Goal: Task Accomplishment & Management: Manage account settings

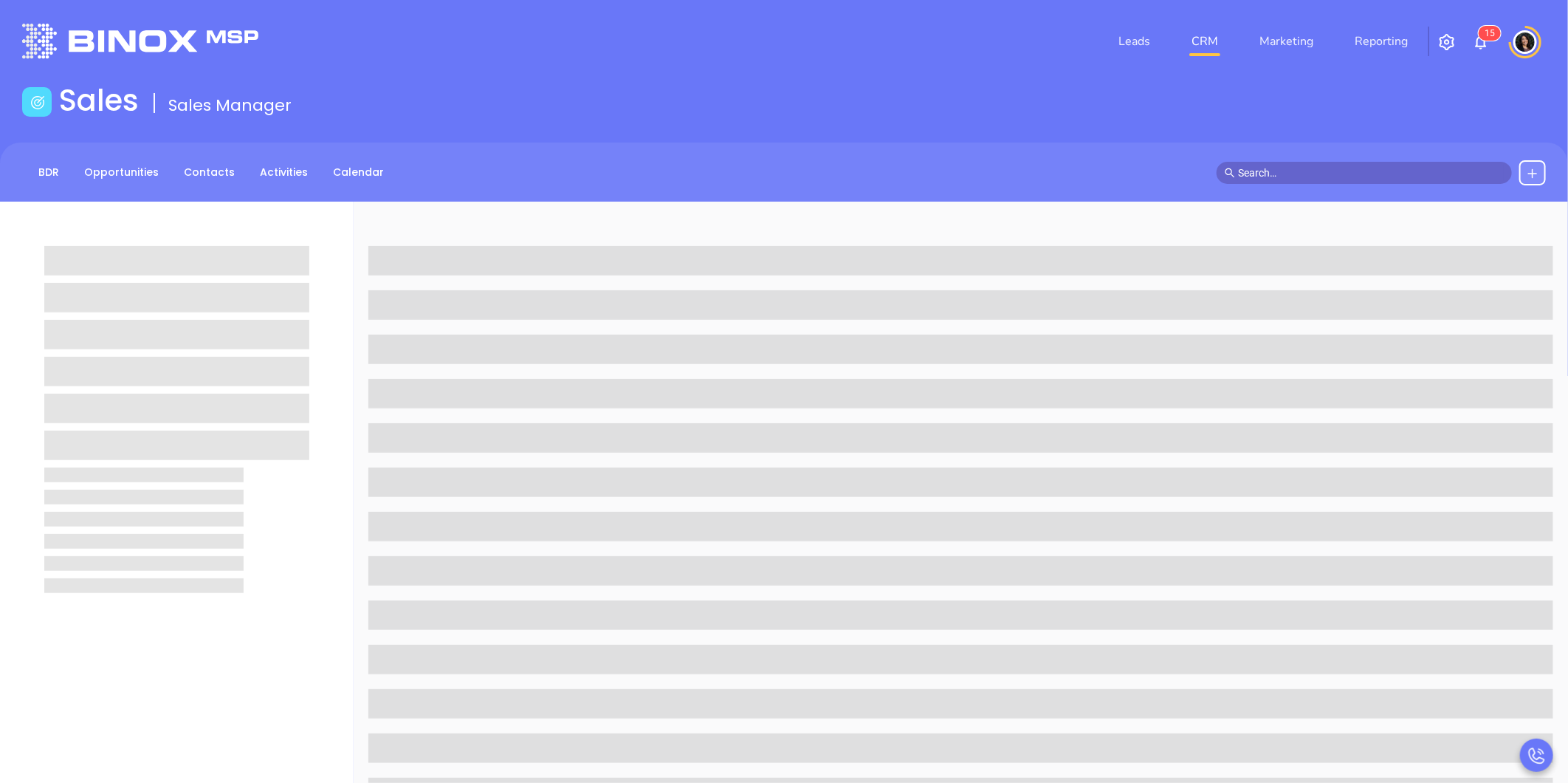
click at [1208, 45] on link "CRM" at bounding box center [1205, 41] width 39 height 29
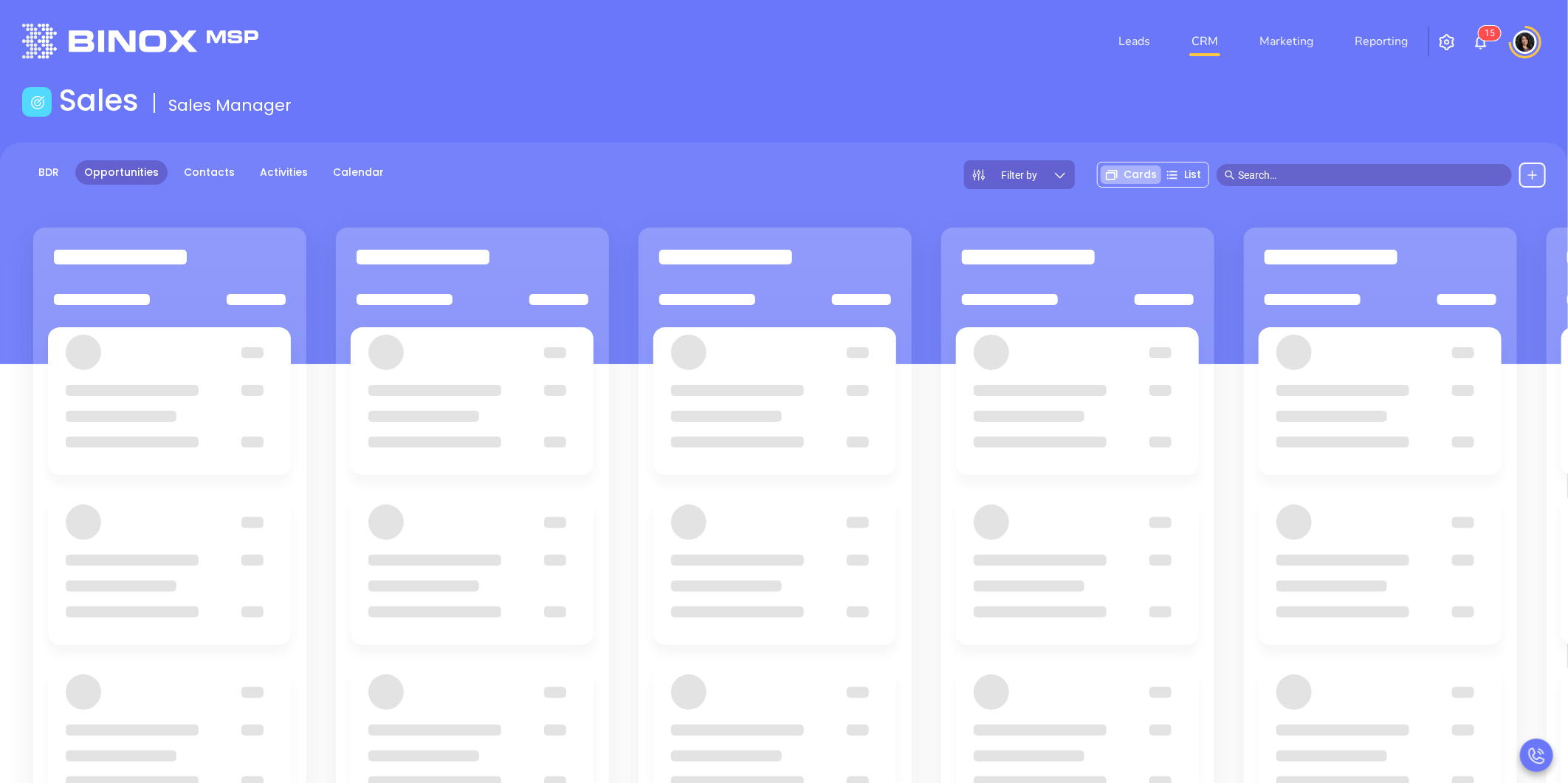
click at [737, 78] on header "Leads CRM Marketing Reporting 1 5 Financial Leads Leads" at bounding box center [784, 41] width 1523 height 82
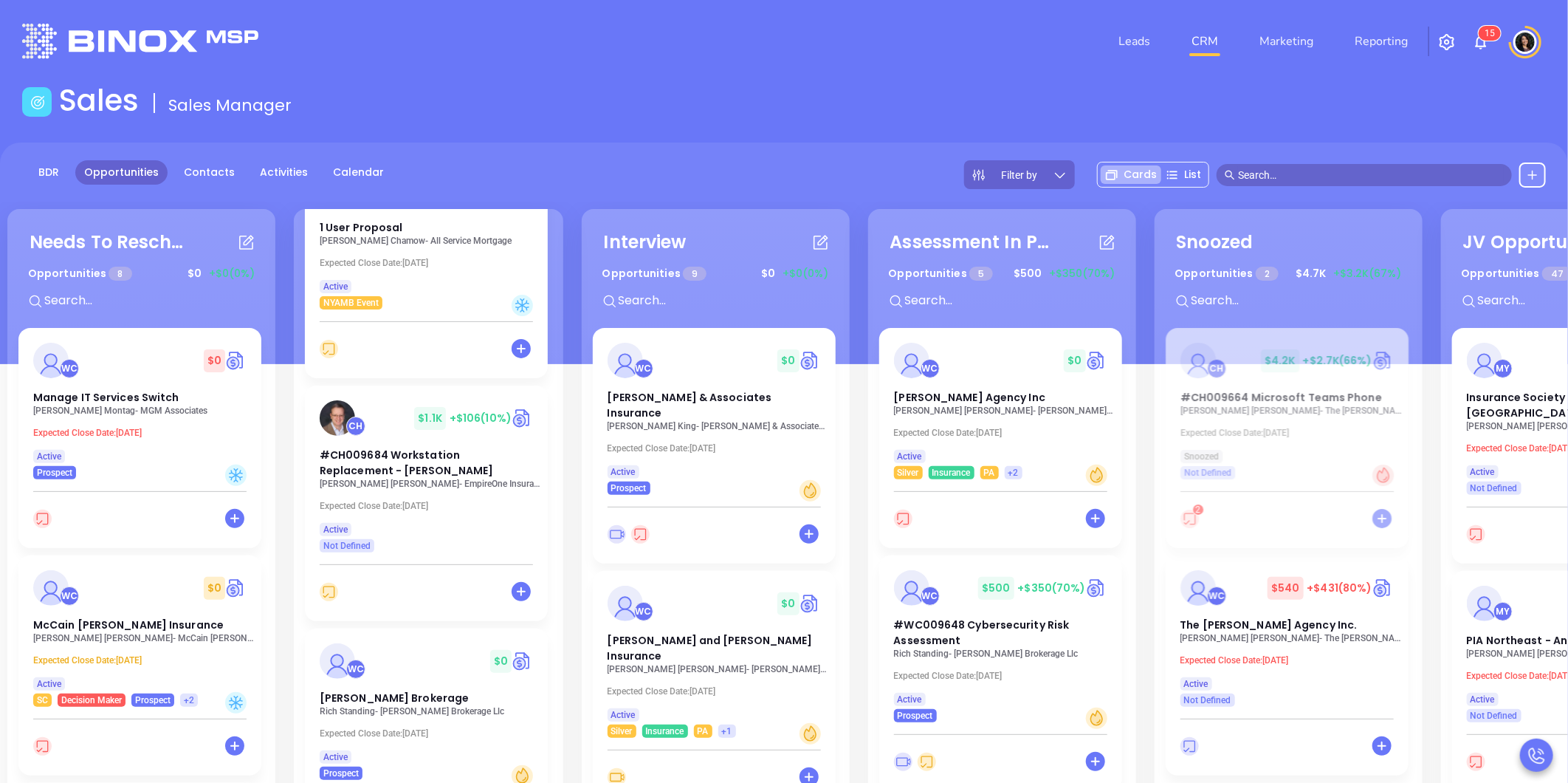
scroll to position [1394, 0]
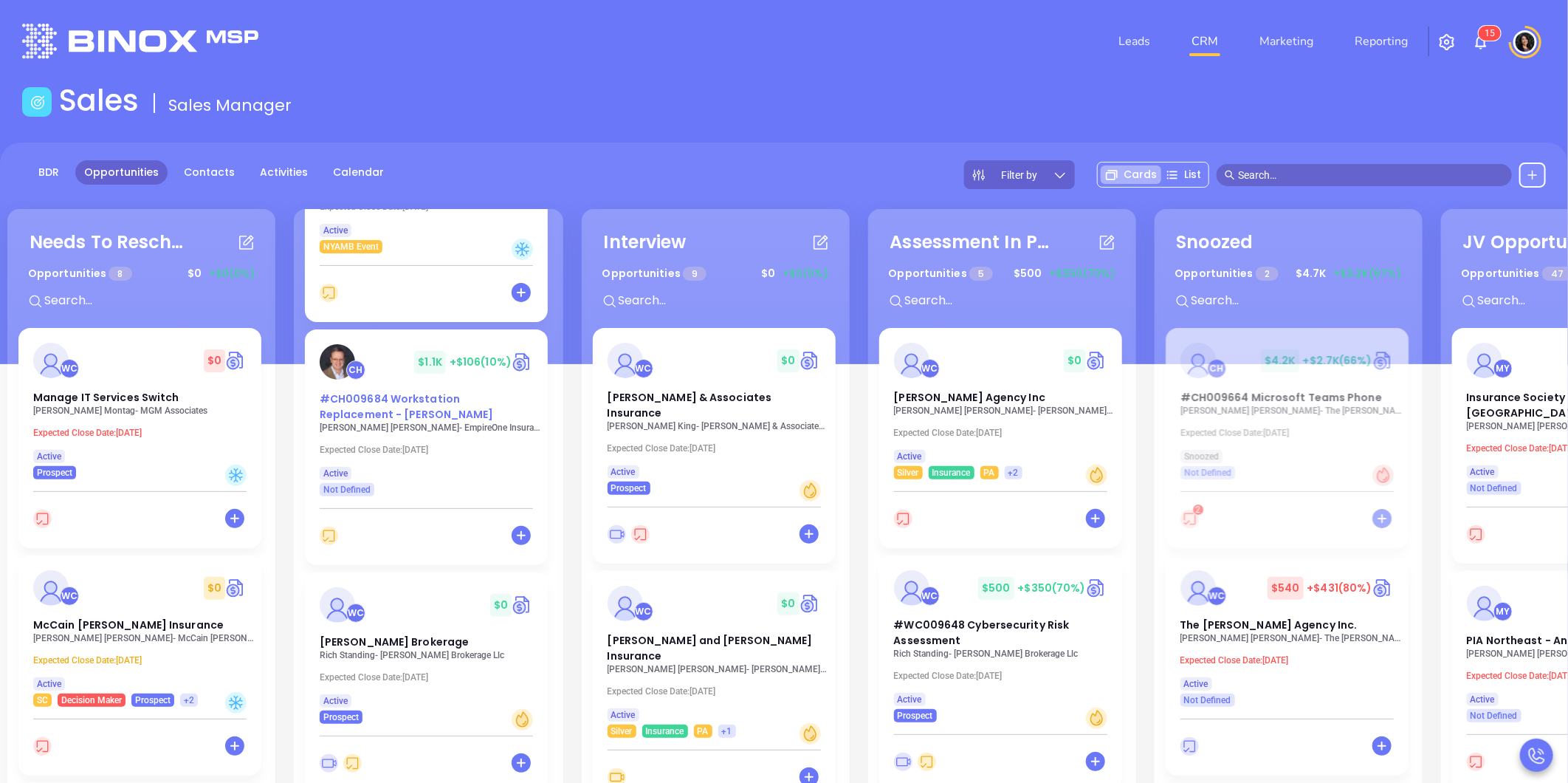
click at [389, 411] on span "#CH009684 Workstation Replacement - [PERSON_NAME]" at bounding box center [407, 406] width 174 height 30
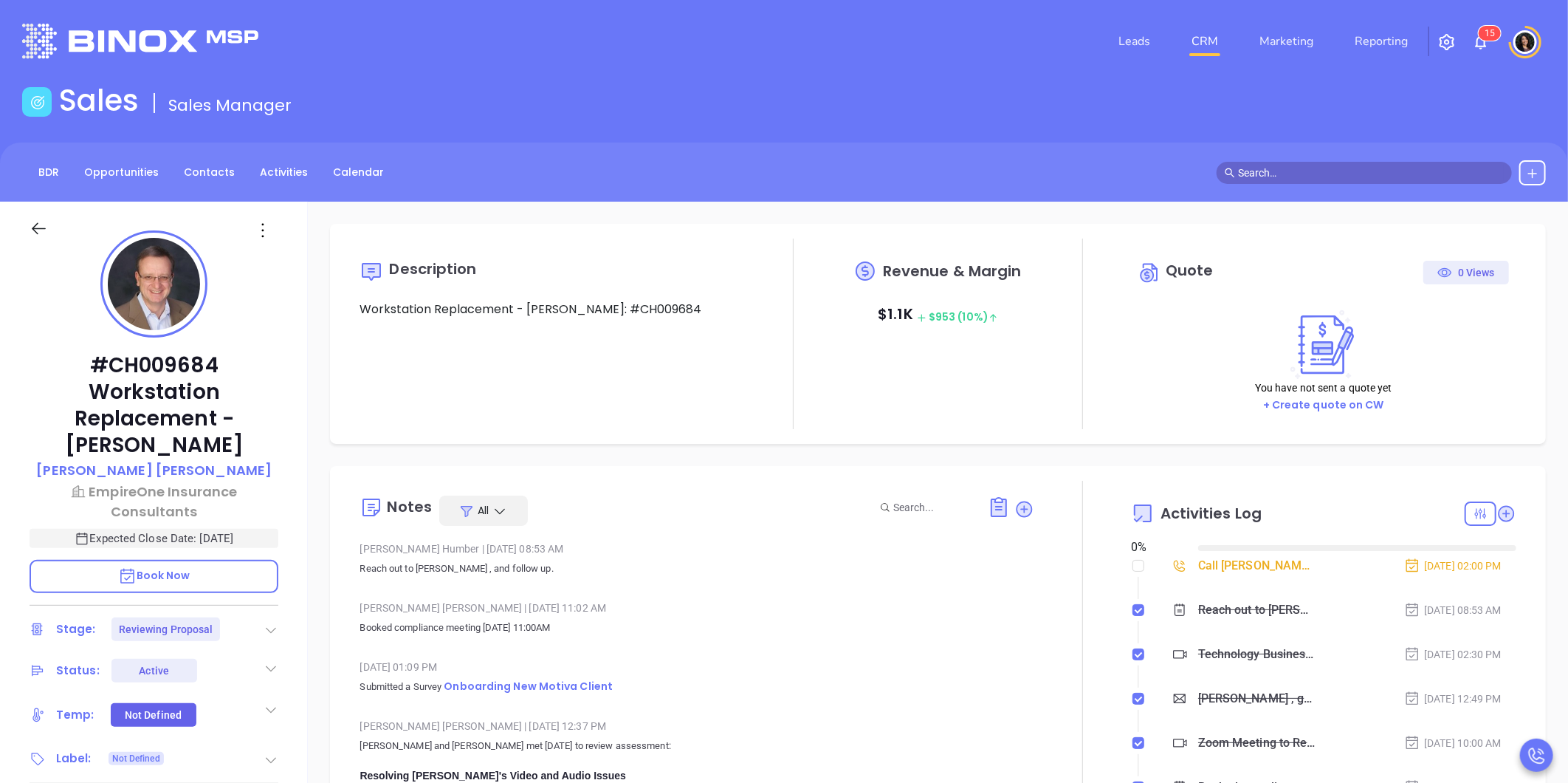
type input "[DATE]"
type input "[PERSON_NAME]"
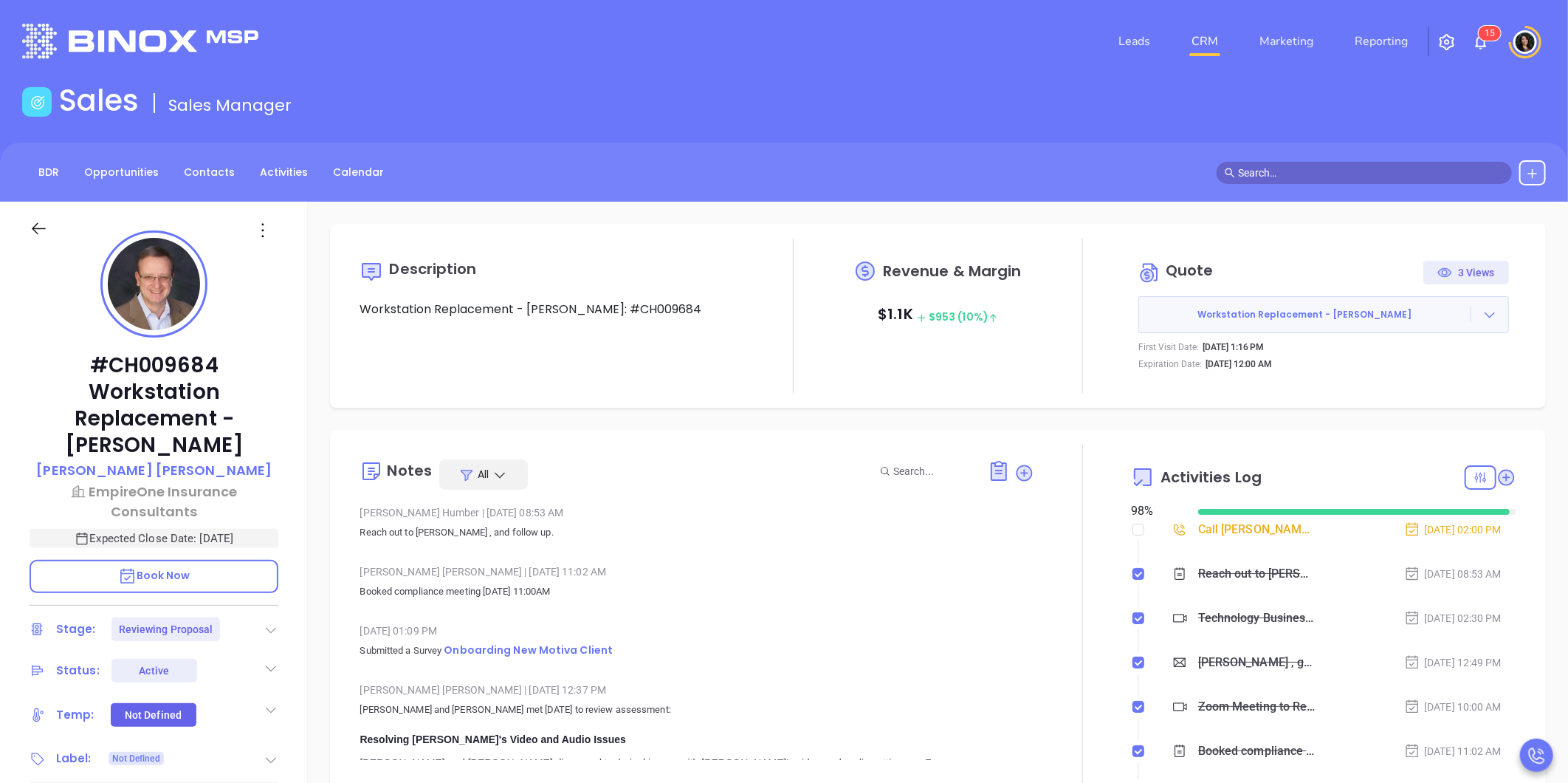
click at [268, 629] on icon at bounding box center [270, 629] width 15 height 15
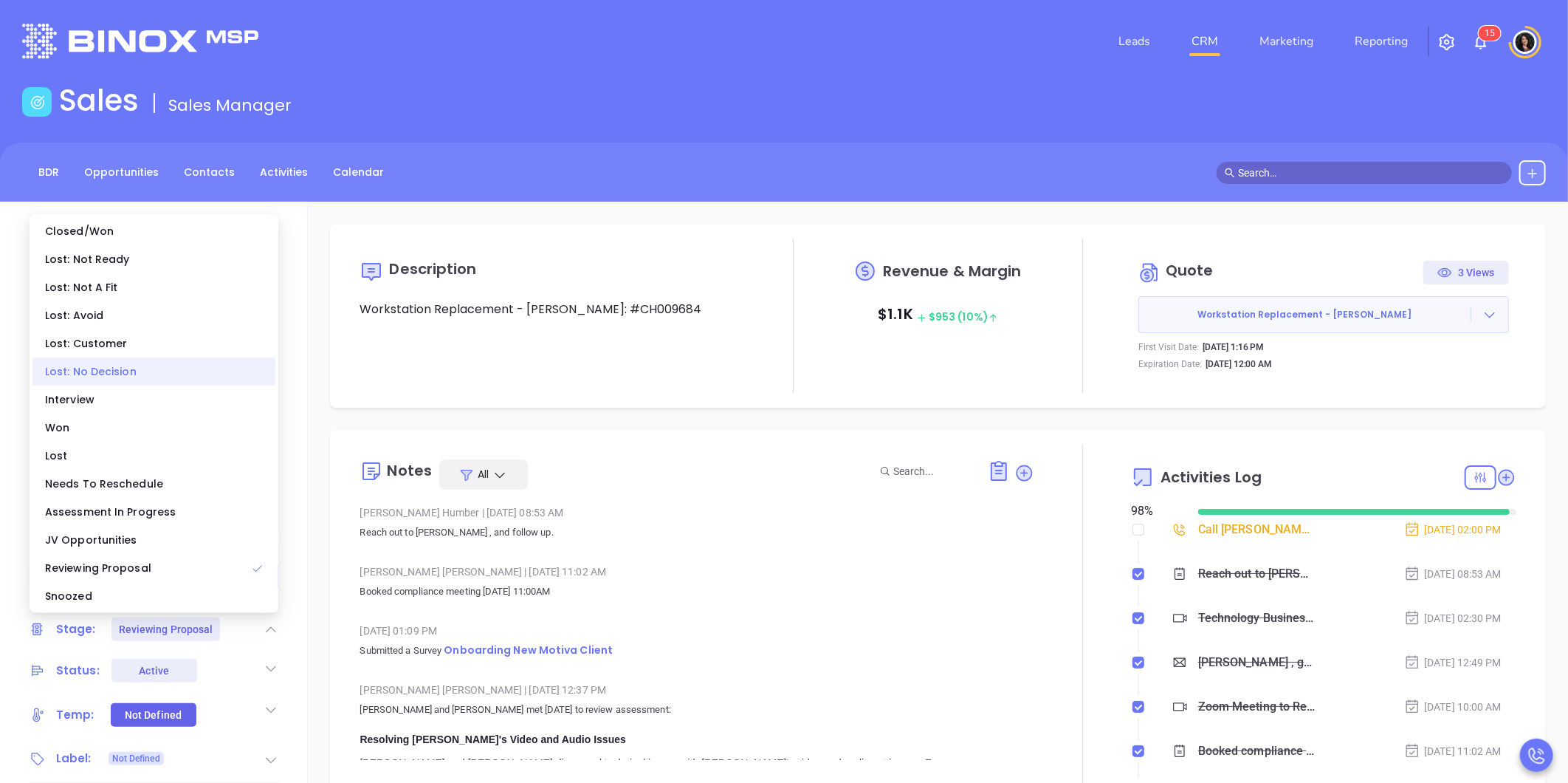
click at [120, 370] on div "Lost: No Decision" at bounding box center [154, 371] width 243 height 28
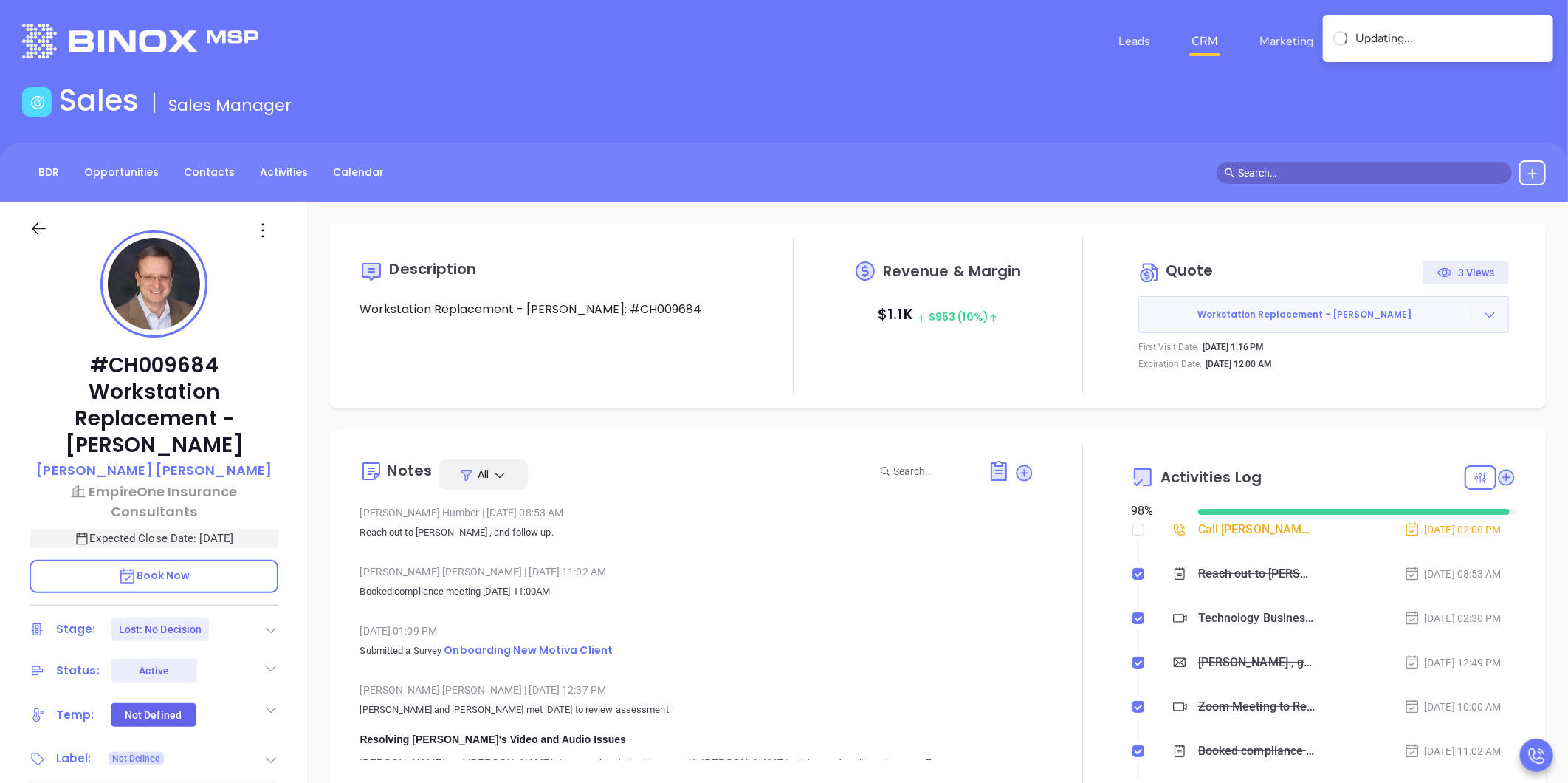
click at [266, 630] on icon at bounding box center [270, 629] width 15 height 15
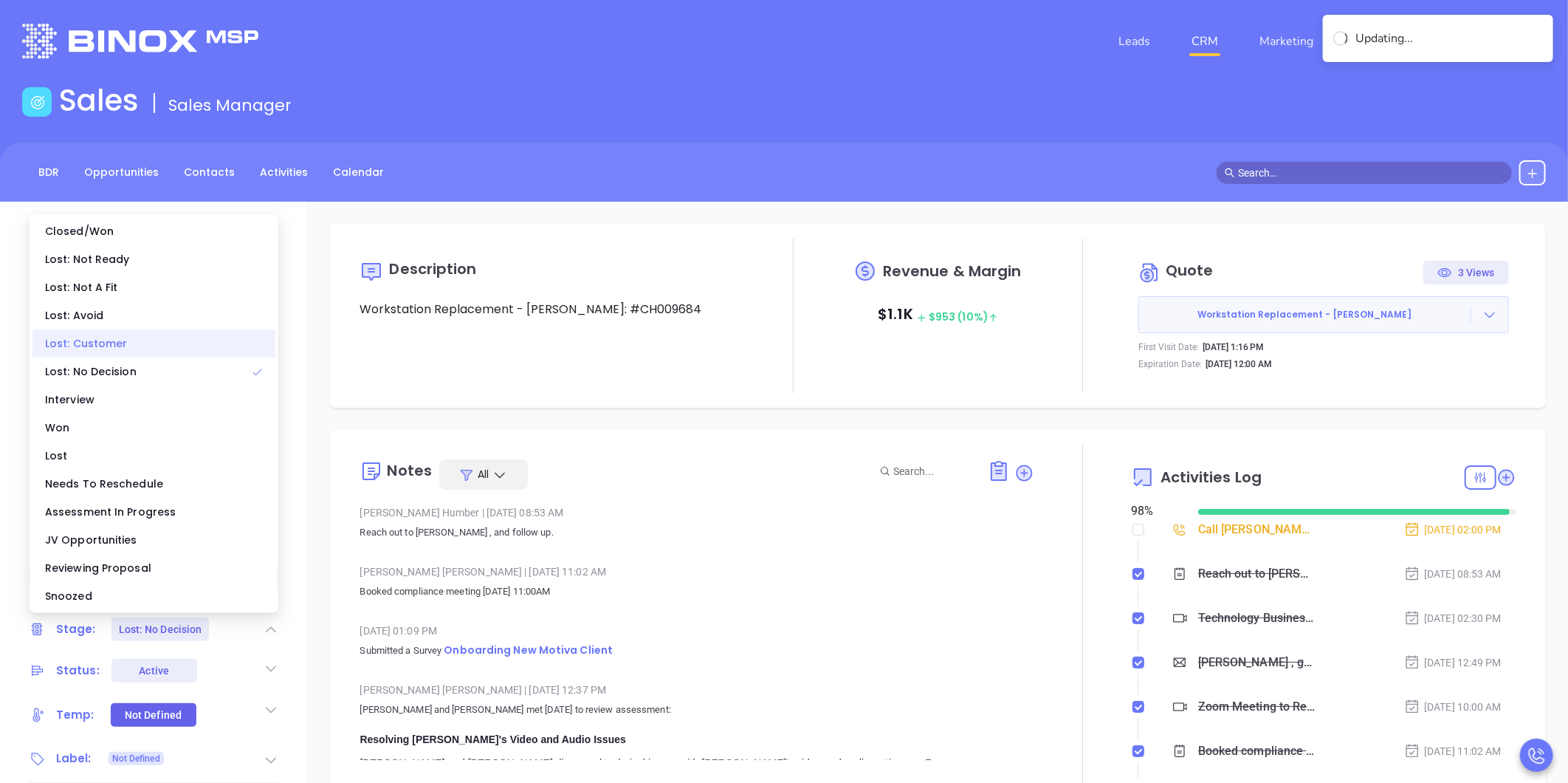
click at [112, 344] on div "Lost: Customer" at bounding box center [154, 343] width 243 height 28
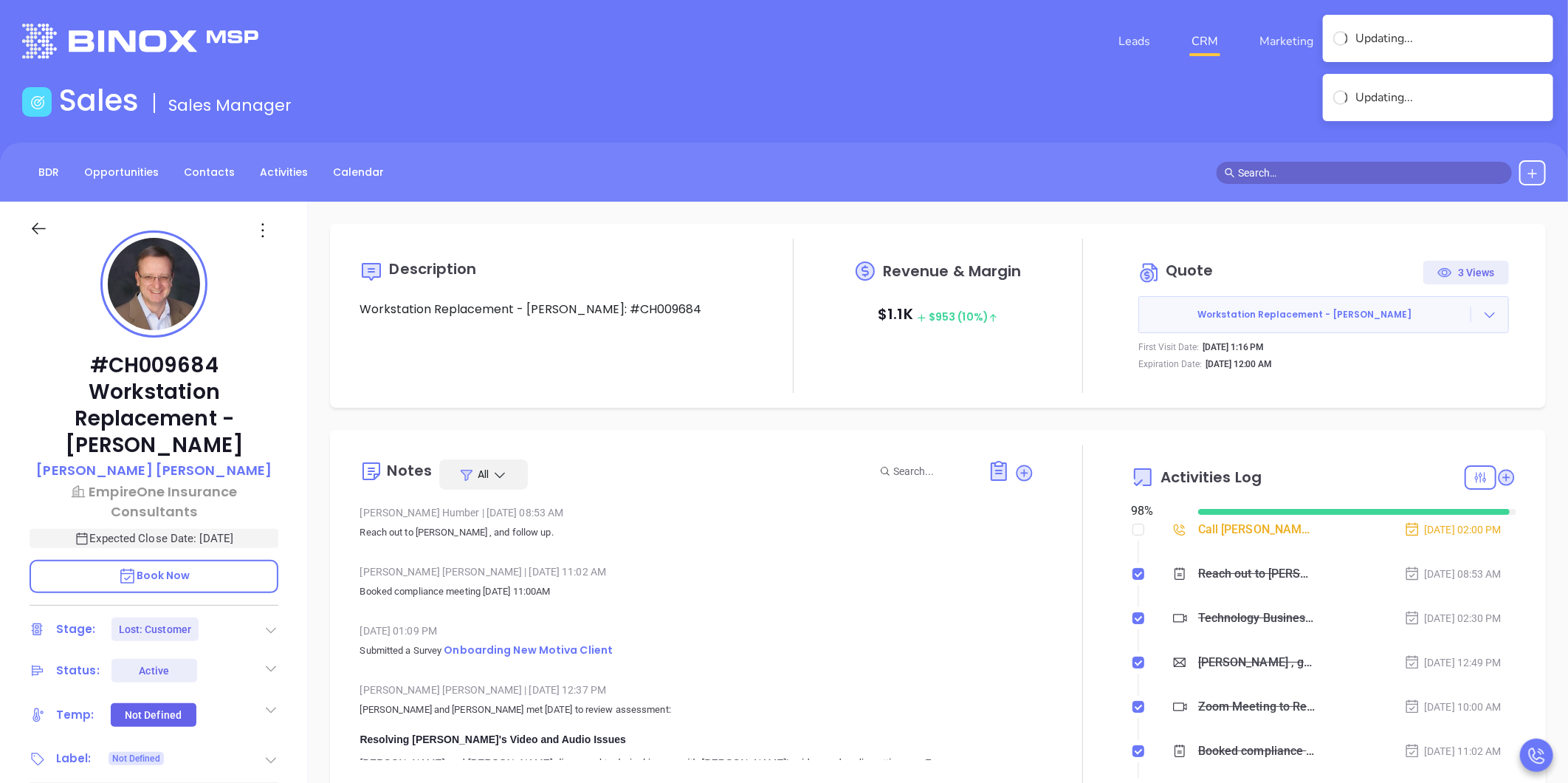
click at [1137, 532] on li "Call [PERSON_NAME] to follow up - [PERSON_NAME] [DATE] 02:00 PM" at bounding box center [1325, 544] width 382 height 41
click at [1132, 530] on input "checkbox" at bounding box center [1138, 529] width 12 height 12
checkbox input "true"
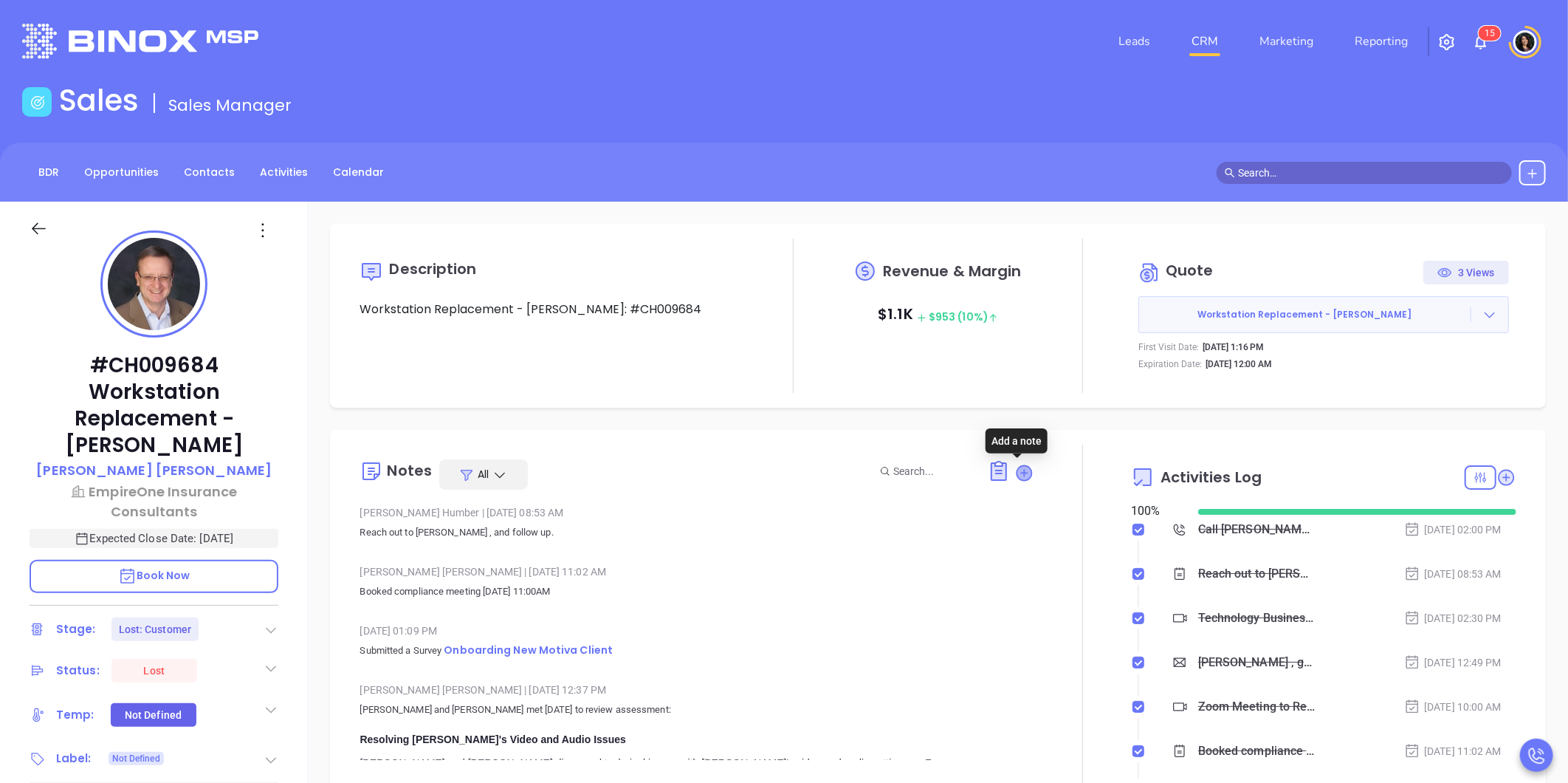
click at [1019, 470] on icon at bounding box center [1024, 472] width 15 height 15
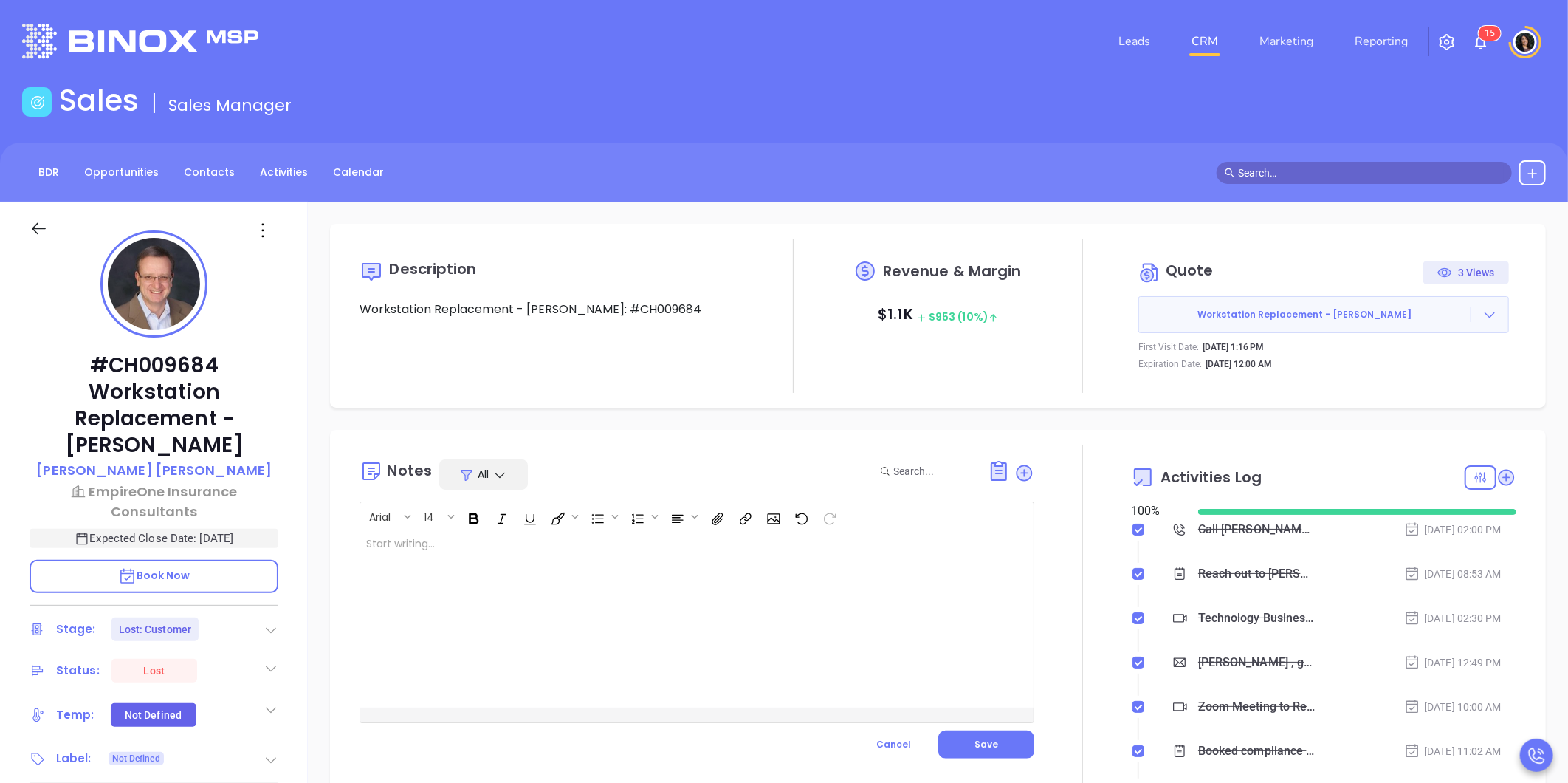
click at [894, 569] on div at bounding box center [673, 618] width 626 height 177
click at [957, 737] on button "Save" at bounding box center [986, 744] width 96 height 28
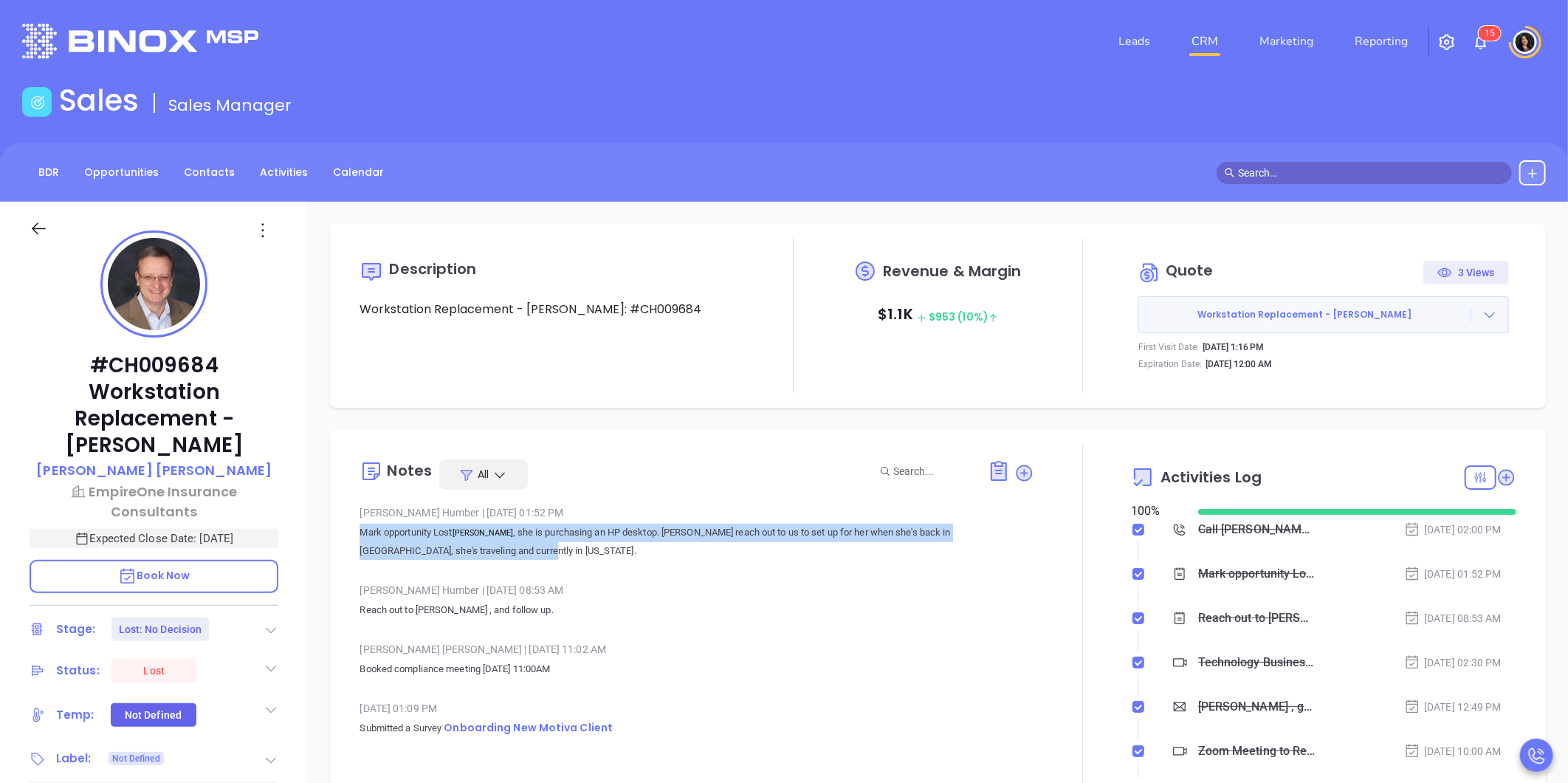
drag, startPoint x: 356, startPoint y: 532, endPoint x: 539, endPoint y: 547, distance: 183.6
click at [539, 547] on div "Notes All [PERSON_NAME] | [DATE] 01:52 PM Mark opportunity Lost [PERSON_NAME] ,…" at bounding box center [938, 619] width 1186 height 349
copy p "Mark opportunity Lost [PERSON_NAME] , she is purchasing an HP desktop. [PERSON_…"
